Goal: Find specific page/section: Find specific page/section

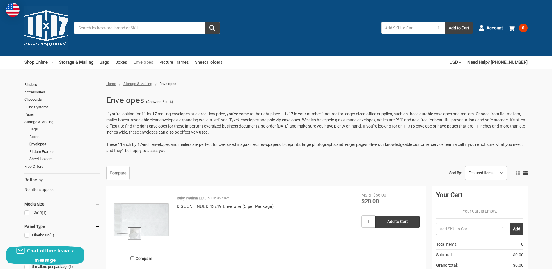
click at [138, 61] on link "Envelopes" at bounding box center [143, 62] width 20 height 13
click at [141, 63] on link "Envelopes" at bounding box center [143, 62] width 20 height 13
